Goal: Information Seeking & Learning: Learn about a topic

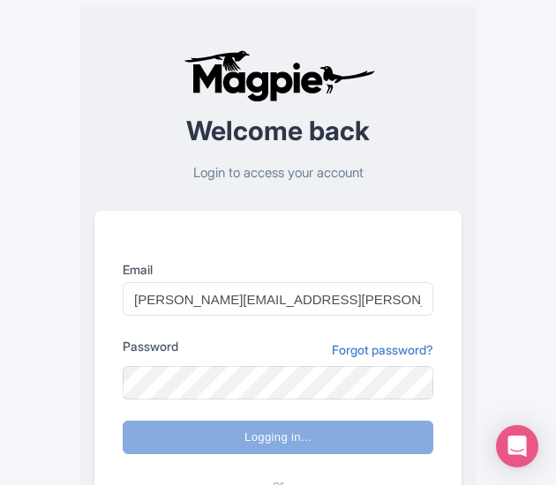
click at [507, 94] on div "Error Please login to continue Welcome back Login to access your account Email …" at bounding box center [278, 344] width 508 height 689
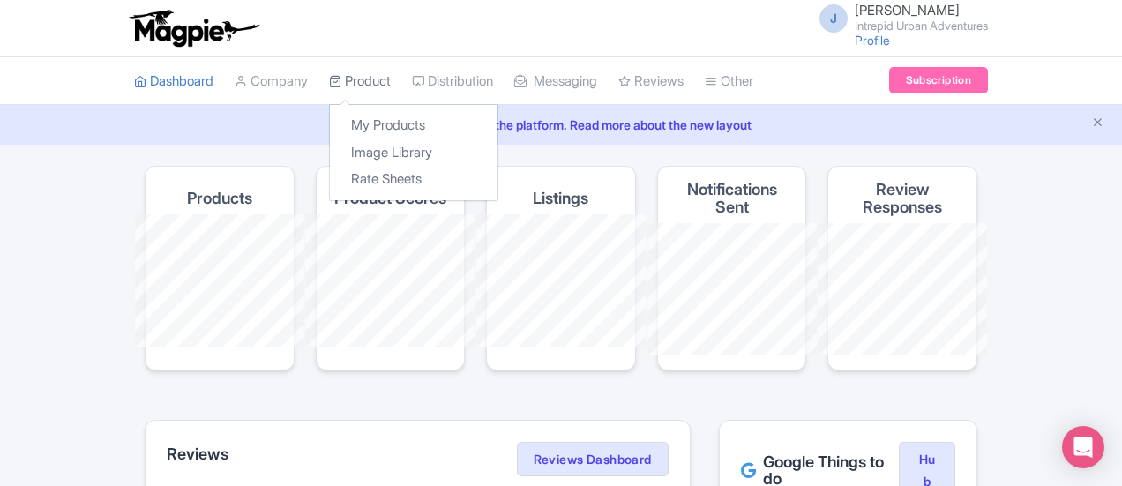
click at [329, 86] on link "Product" at bounding box center [360, 81] width 62 height 49
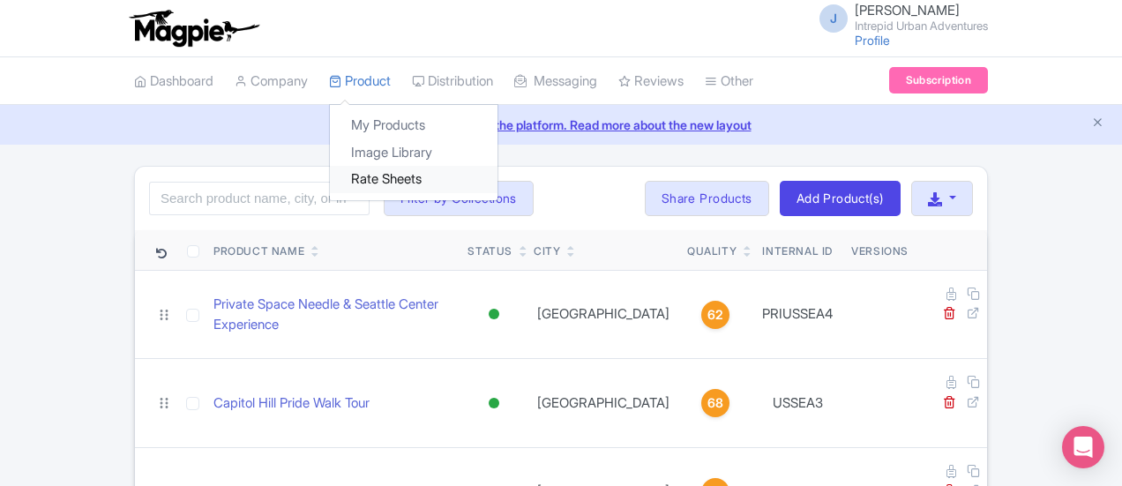
click at [330, 179] on link "Rate Sheets" at bounding box center [414, 179] width 168 height 27
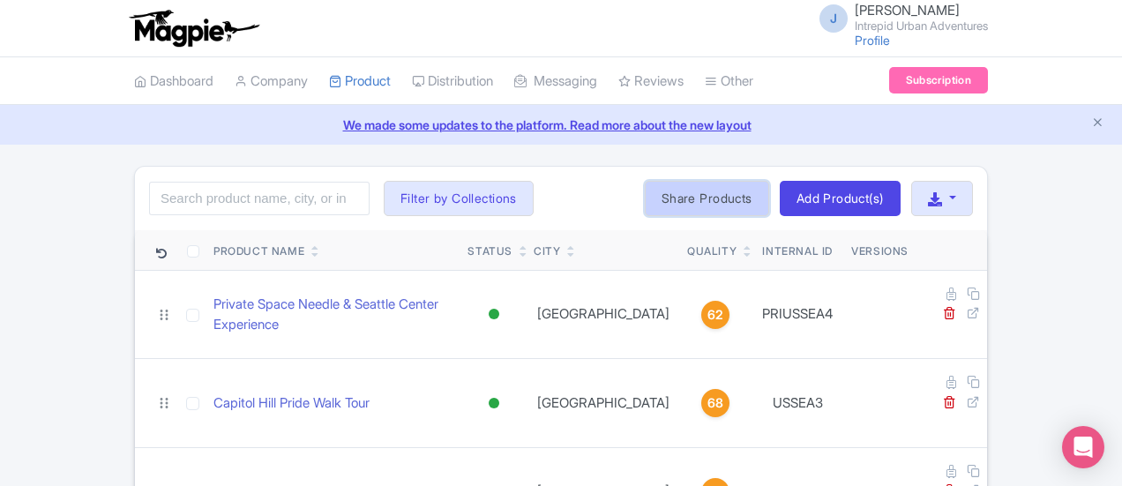
click at [769, 191] on link "Share Products" at bounding box center [707, 198] width 124 height 35
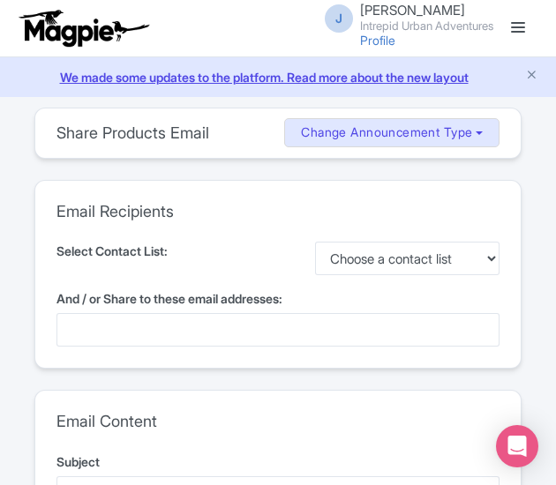
click at [414, 267] on select "Choose a contact list" at bounding box center [407, 259] width 184 height 34
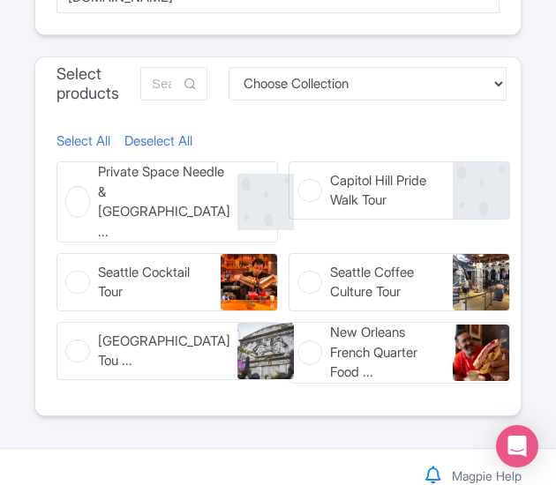
scroll to position [707, 0]
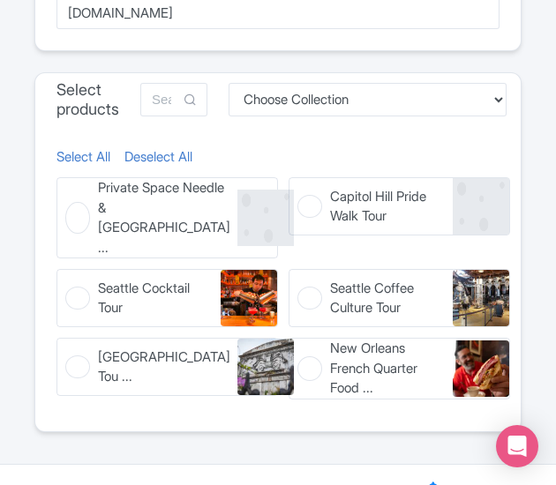
click at [81, 273] on figure "Seattle Cocktail Tour Seattle Cocktail Tour" at bounding box center [166, 298] width 221 height 58
click at [68, 273] on input "Seattle Cocktail Tour Seattle Cocktail Tour" at bounding box center [61, 274] width 11 height 11
checkbox input "true"
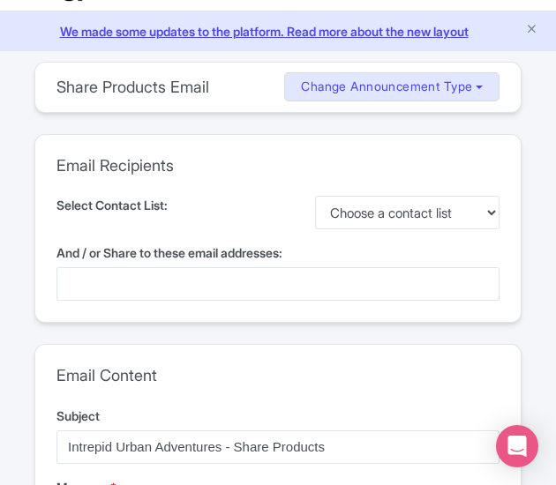
scroll to position [0, 0]
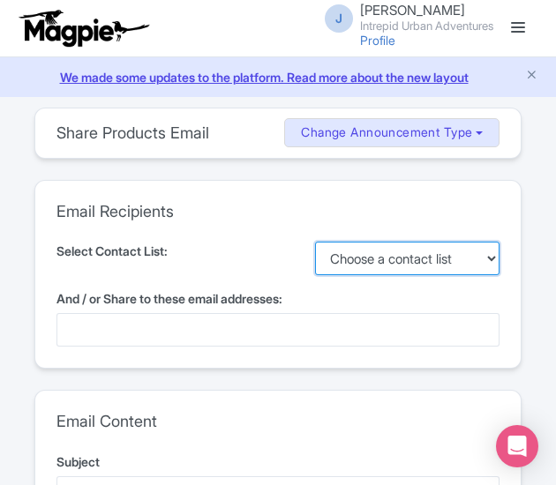
click at [375, 257] on select "Choose a contact list" at bounding box center [407, 259] width 184 height 34
click at [170, 333] on div at bounding box center [277, 330] width 443 height 34
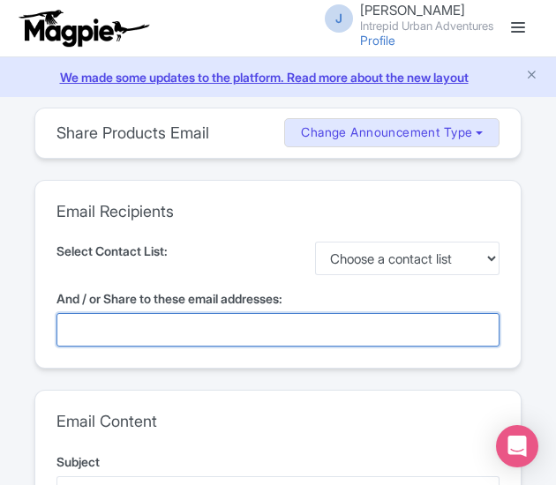
paste input "Amanda.Neiman@intrepidtravel.com"
type input "Amanda.Neiman@intrepidtravel.com"
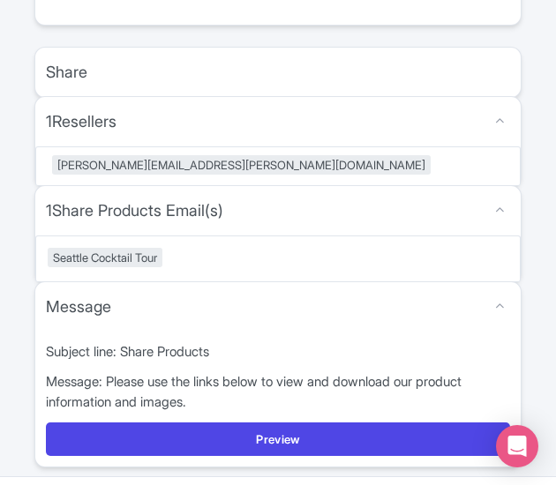
scroll to position [1128, 0]
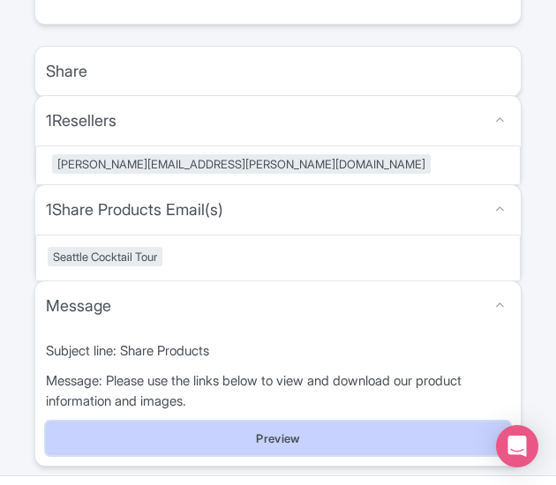
click at [258, 422] on button "Preview" at bounding box center [278, 439] width 464 height 34
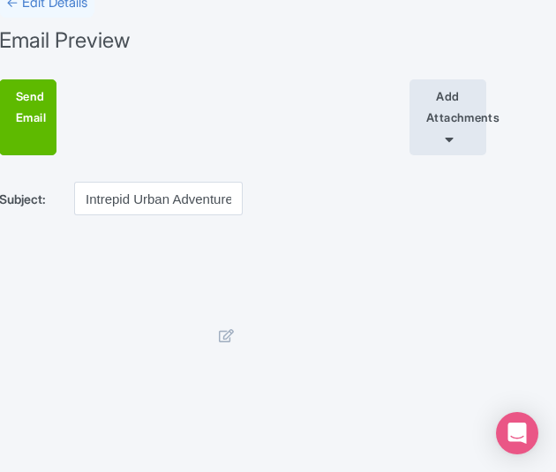
scroll to position [0, 35]
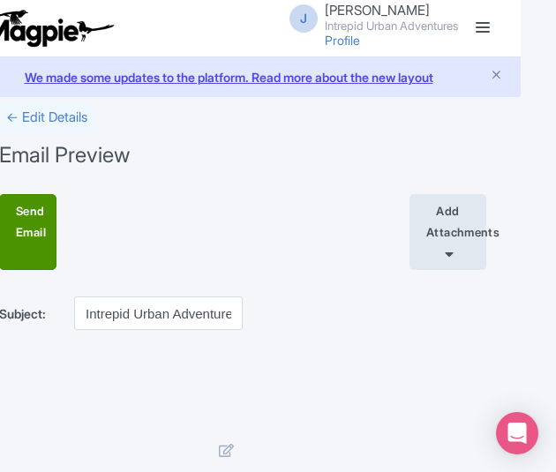
click at [12, 221] on div "Send Email" at bounding box center [27, 232] width 57 height 76
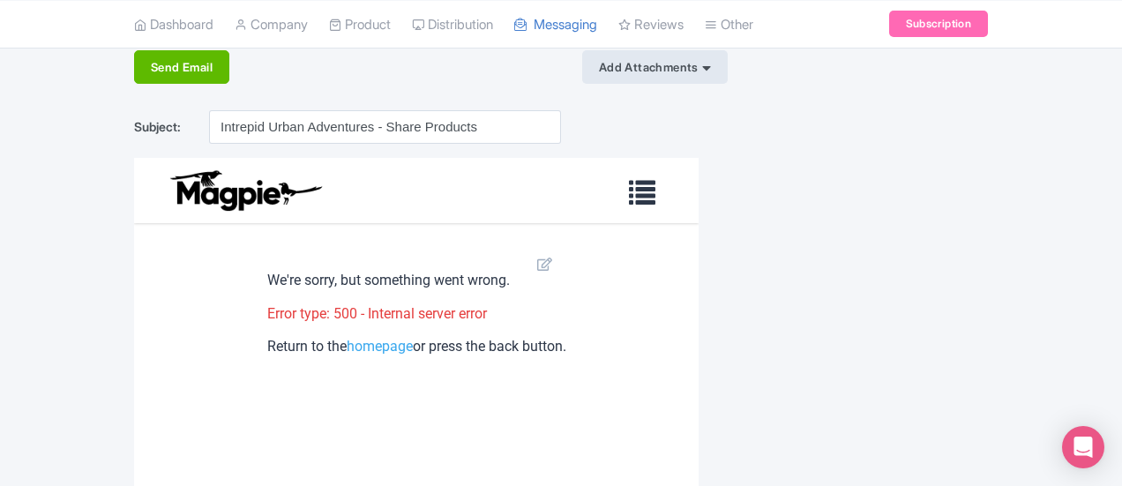
scroll to position [202, 0]
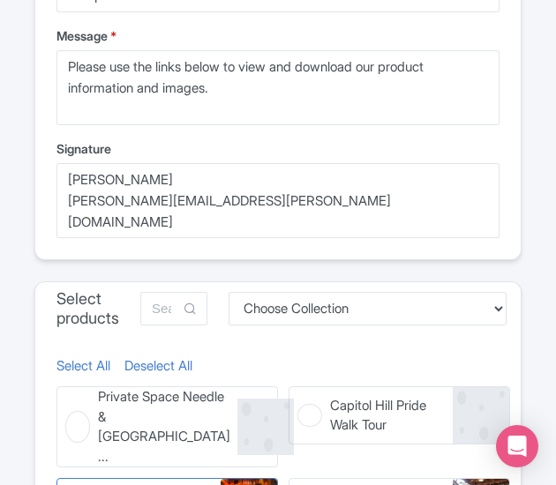
scroll to position [744, 0]
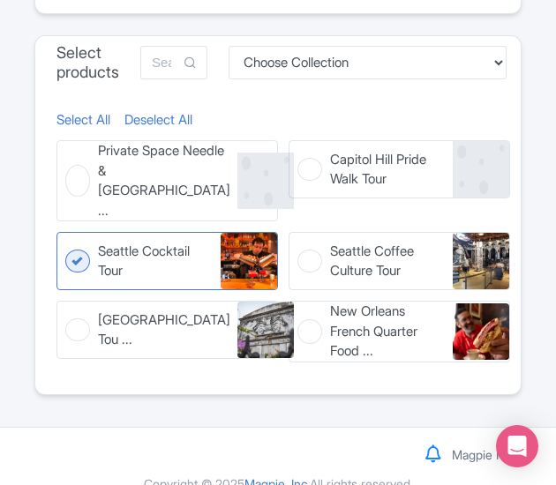
click at [238, 235] on img at bounding box center [249, 261] width 56 height 56
click at [68, 235] on input "Seattle Cocktail Tour Seattle Cocktail Tour" at bounding box center [61, 237] width 11 height 11
checkbox input "false"
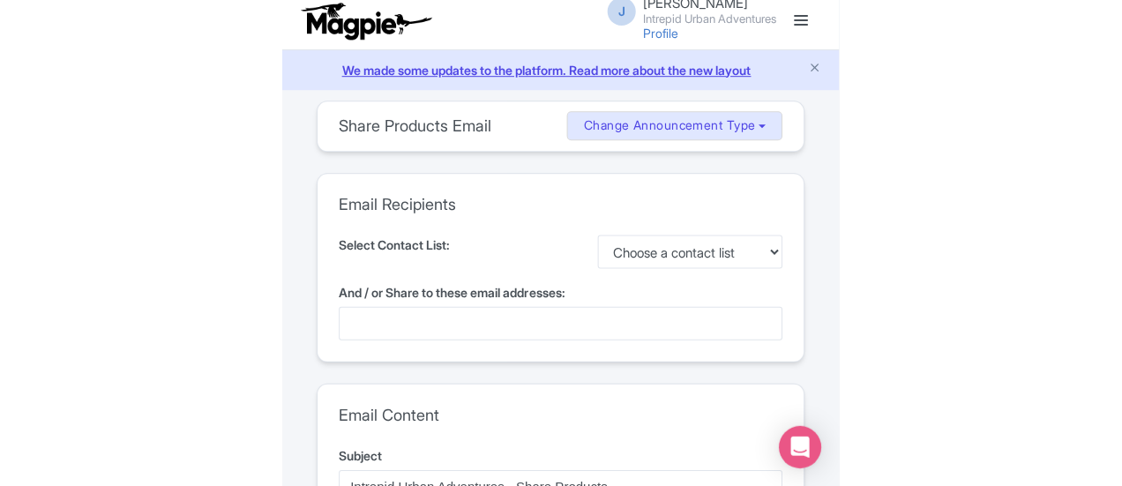
scroll to position [0, 0]
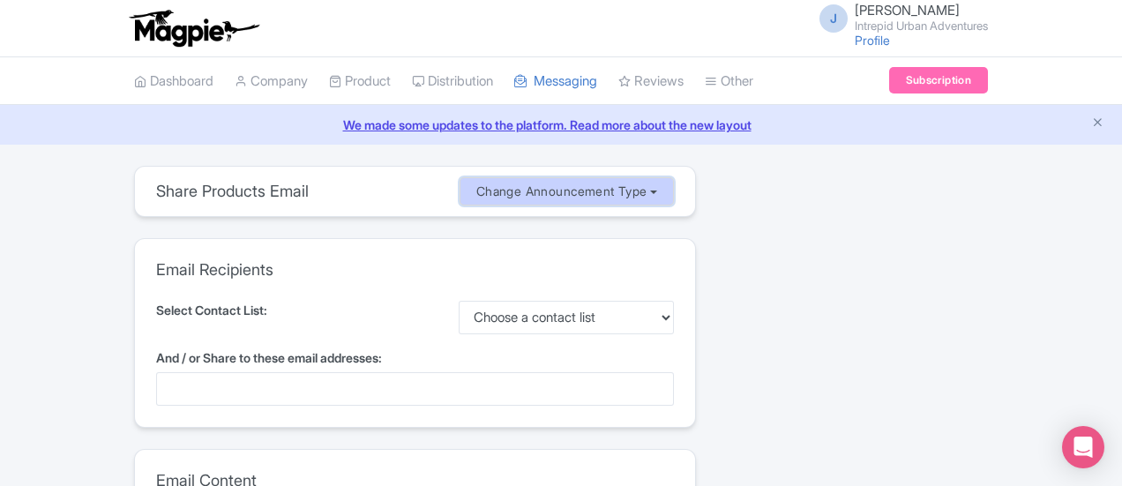
click at [543, 196] on button "Change Announcement Type" at bounding box center [567, 191] width 215 height 29
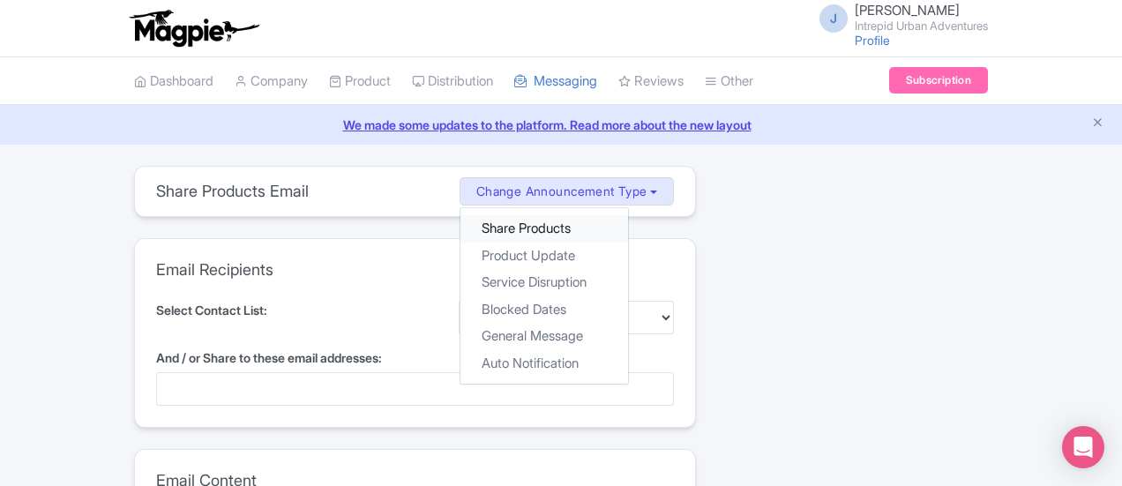
click at [604, 234] on link "Share Products" at bounding box center [545, 228] width 168 height 27
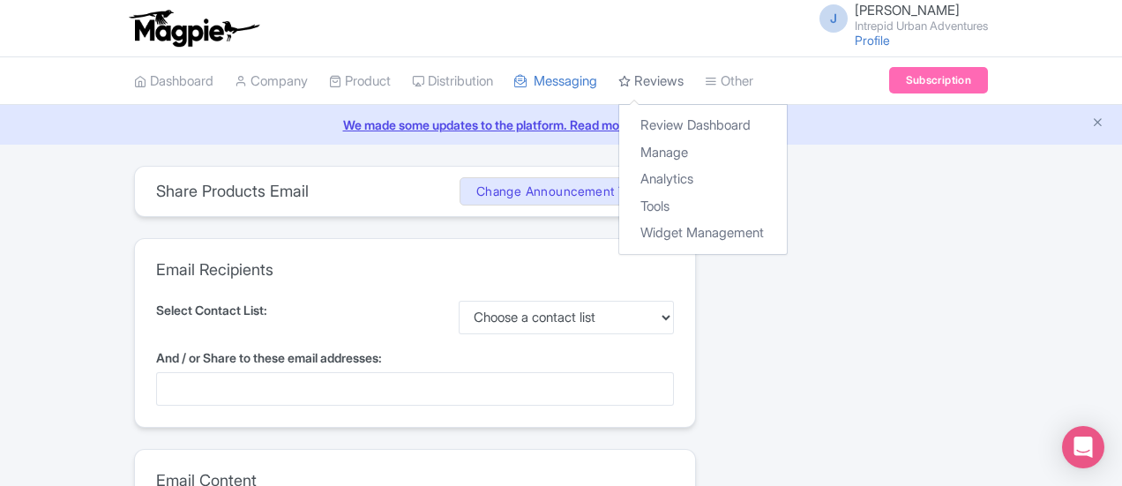
click at [619, 73] on link "Reviews" at bounding box center [651, 81] width 65 height 49
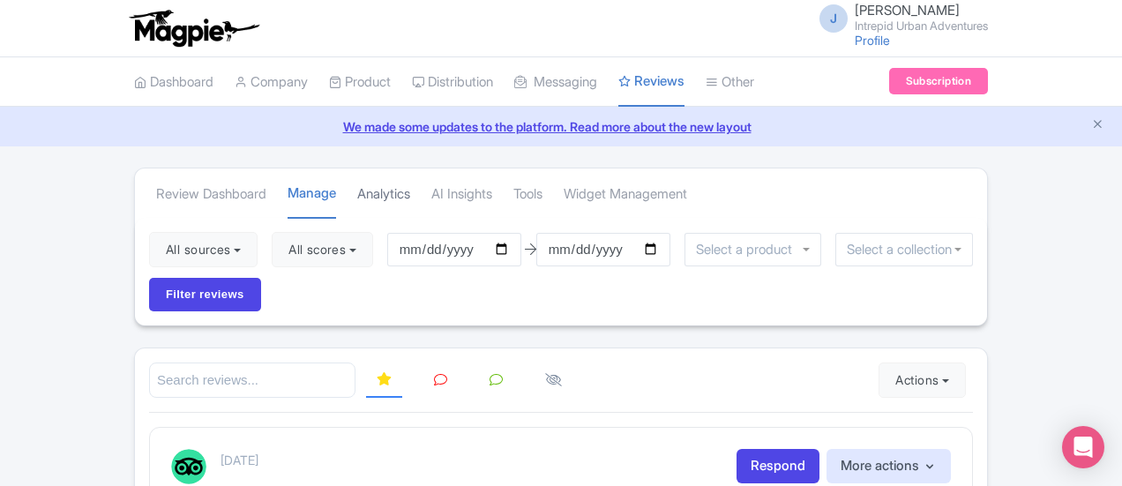
click at [357, 200] on link "Analytics" at bounding box center [383, 194] width 53 height 49
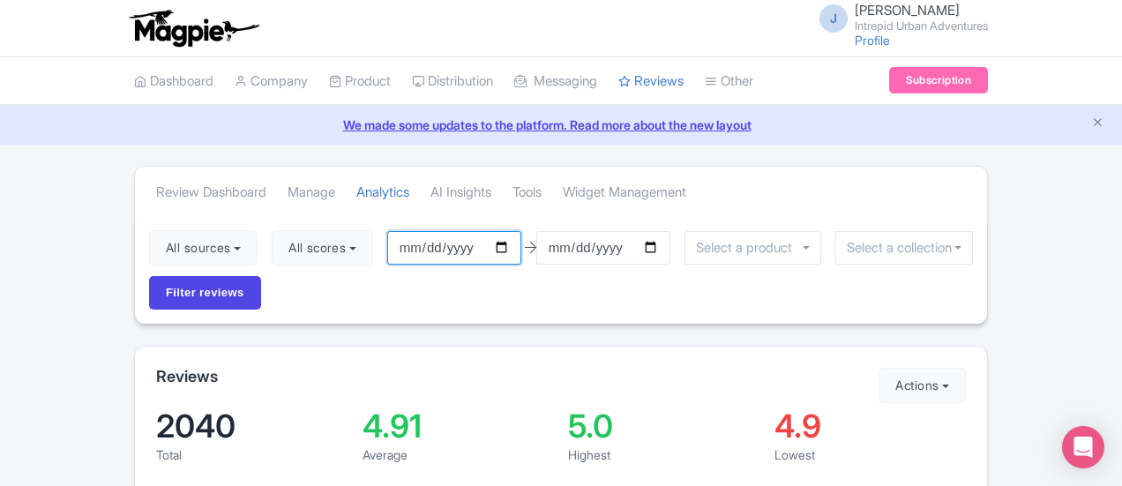
click at [402, 250] on input "[DATE]" at bounding box center [454, 248] width 134 height 34
type input "[DATE]"
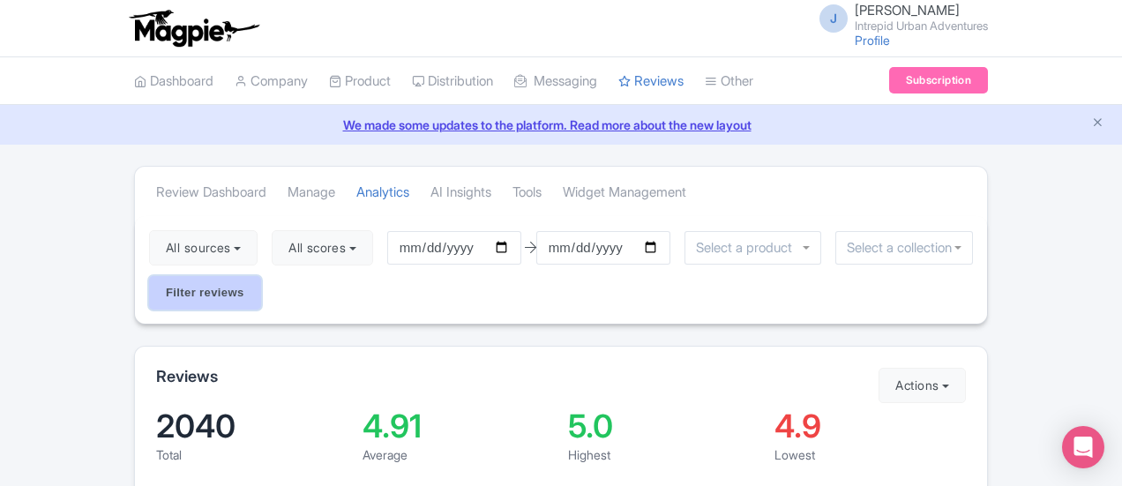
click at [261, 276] on input "Filter reviews" at bounding box center [205, 293] width 112 height 34
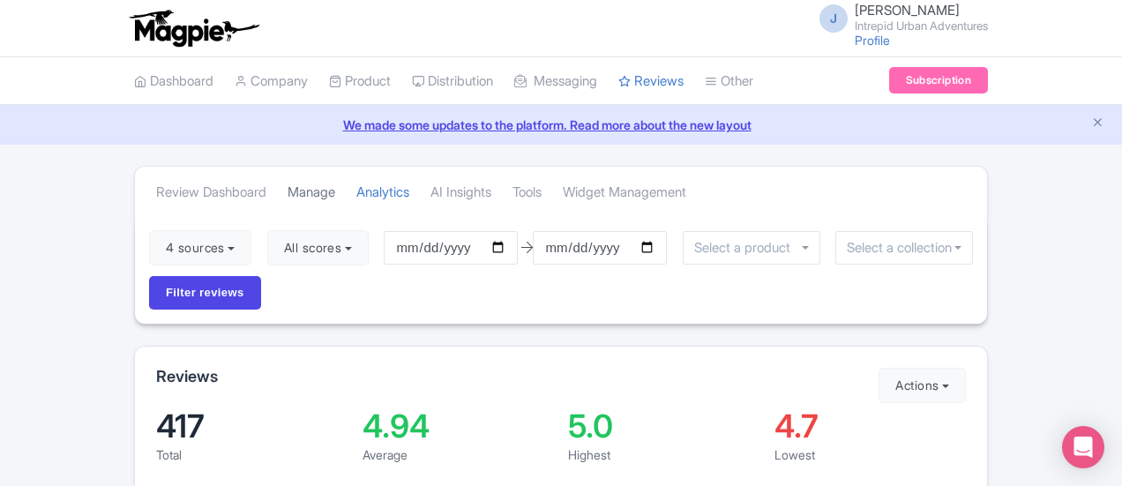
click at [288, 187] on link "Manage" at bounding box center [312, 193] width 48 height 49
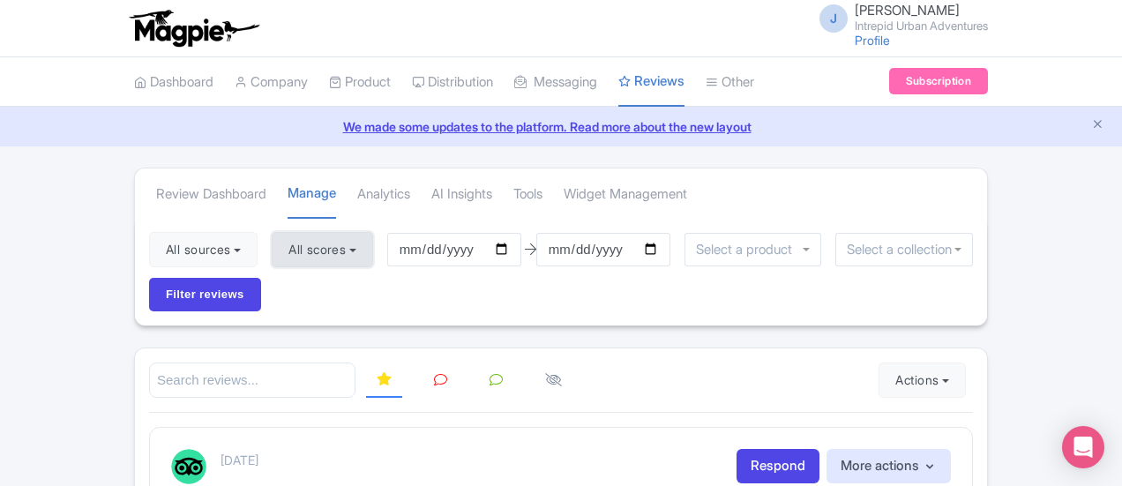
click at [272, 248] on button "All scores" at bounding box center [322, 249] width 101 height 35
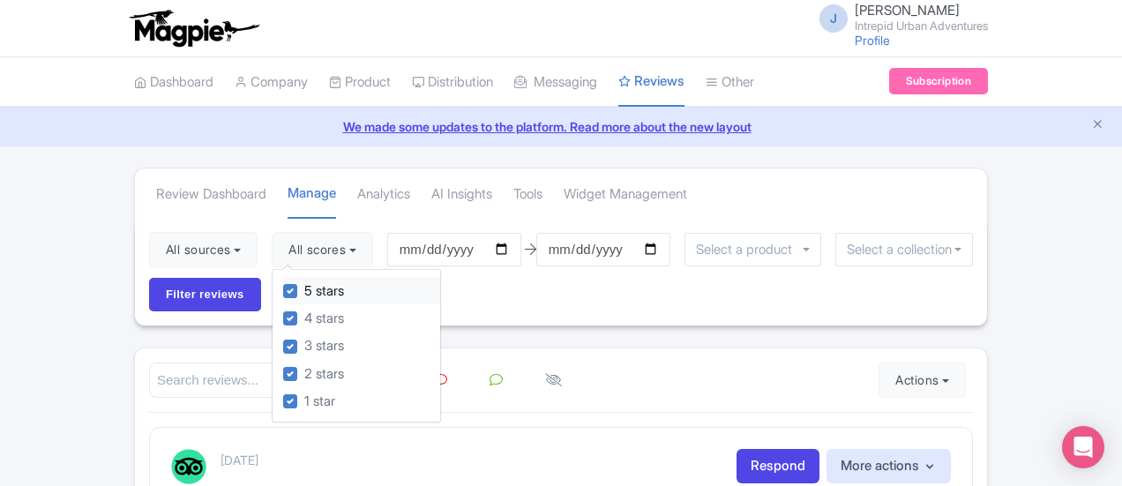
click at [304, 289] on label "5 stars" at bounding box center [324, 291] width 40 height 20
click at [304, 289] on input "5 stars" at bounding box center [309, 286] width 11 height 11
checkbox input "false"
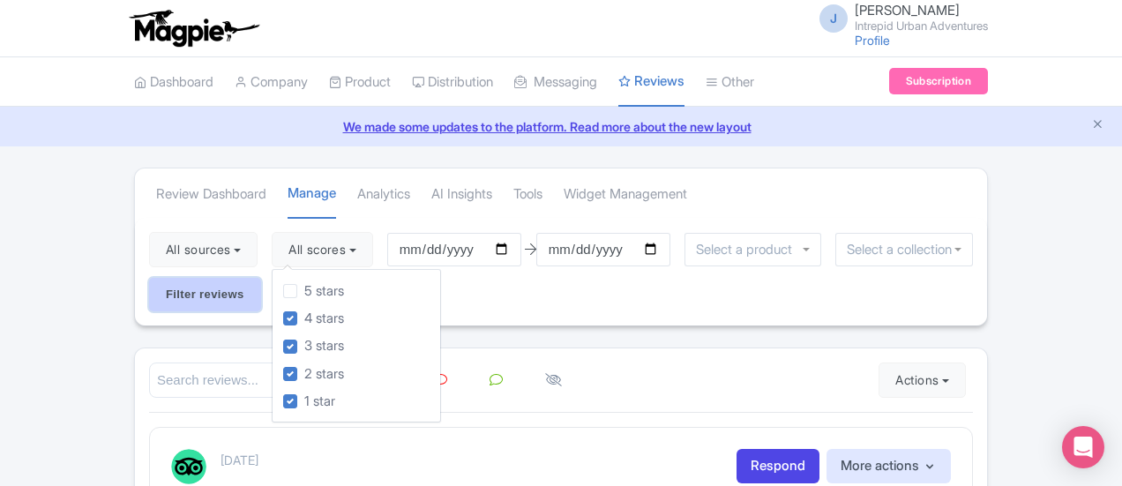
click at [261, 278] on input "Filter reviews" at bounding box center [205, 295] width 112 height 34
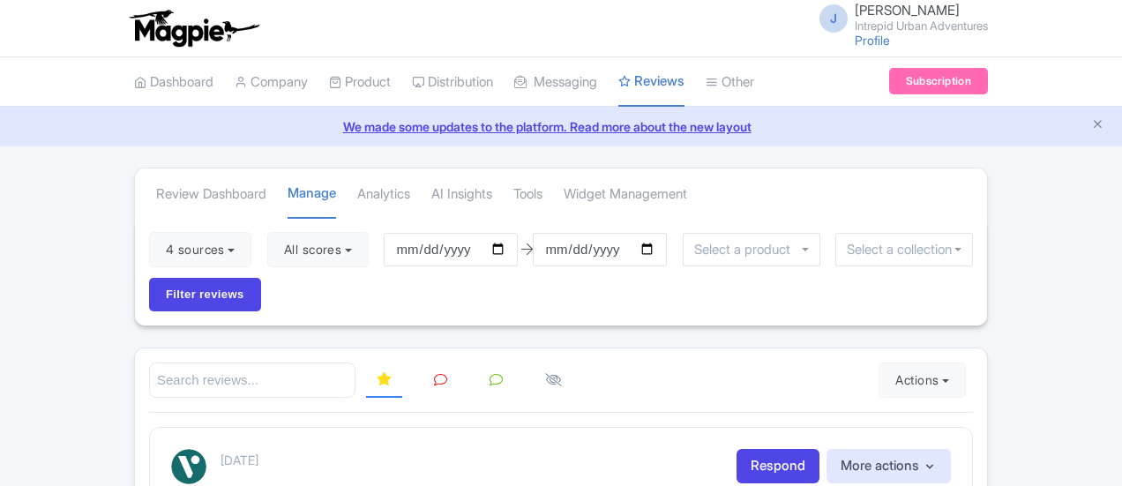
click at [399, 243] on input "[DATE]" at bounding box center [451, 250] width 134 height 34
click at [398, 251] on input "[DATE]" at bounding box center [451, 250] width 134 height 34
type input "[DATE]"
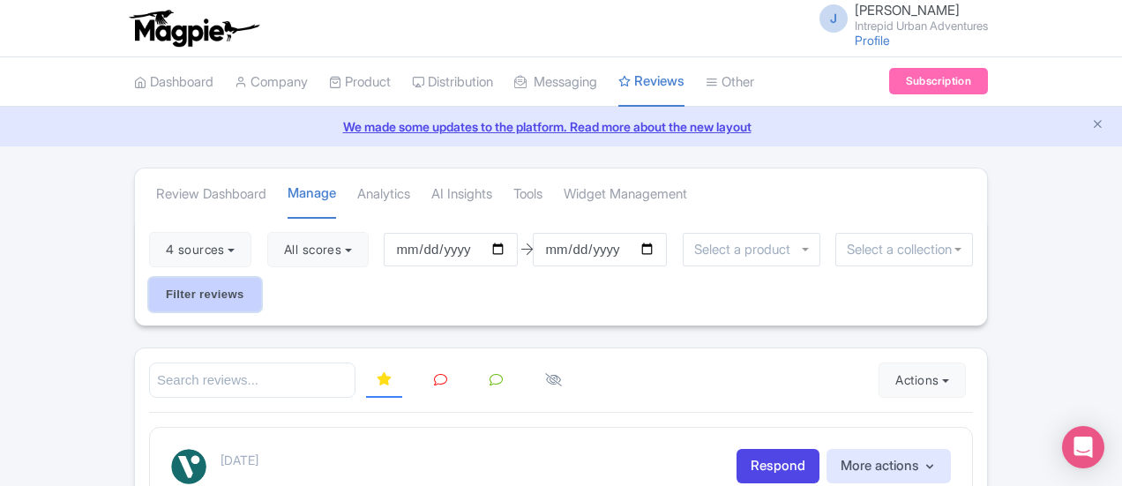
click at [261, 278] on input "Filter reviews" at bounding box center [205, 295] width 112 height 34
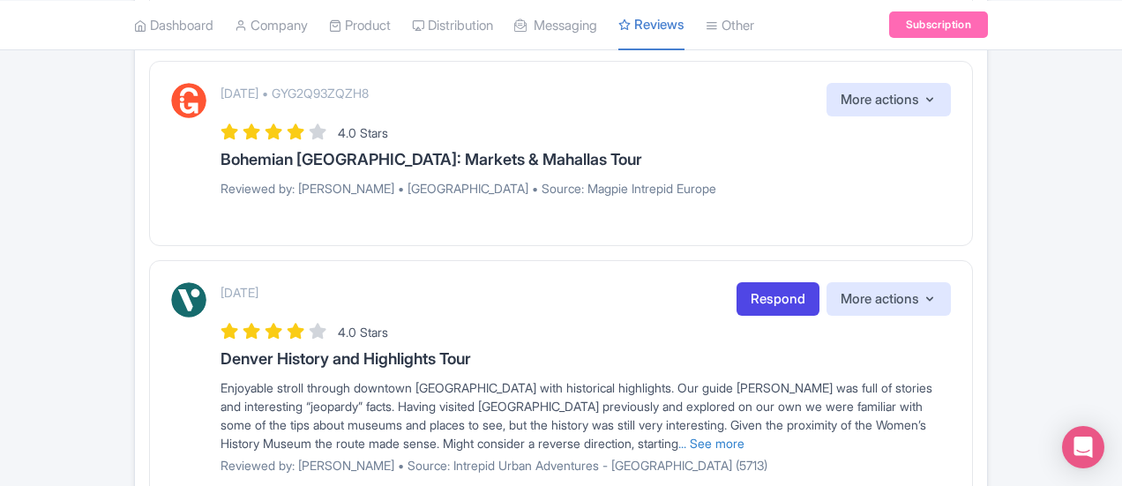
scroll to position [2119, 0]
click at [745, 435] on link "... See more" at bounding box center [712, 442] width 66 height 15
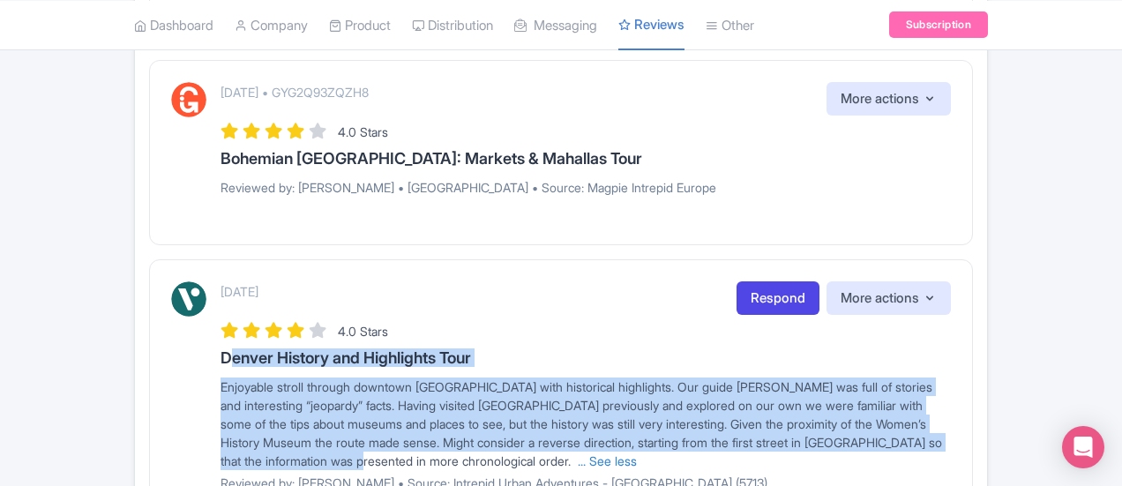
drag, startPoint x: 99, startPoint y: 211, endPoint x: 325, endPoint y: 297, distance: 241.9
click at [325, 297] on div "[DATE] Respond More actions Hide from this page Hide from review widget and fee…" at bounding box center [586, 392] width 731 height 223
copy div "Denver History and Highlights Tour Enjoyable stroll through downtown [GEOGRAPHI…"
